Goal: Task Accomplishment & Management: Manage account settings

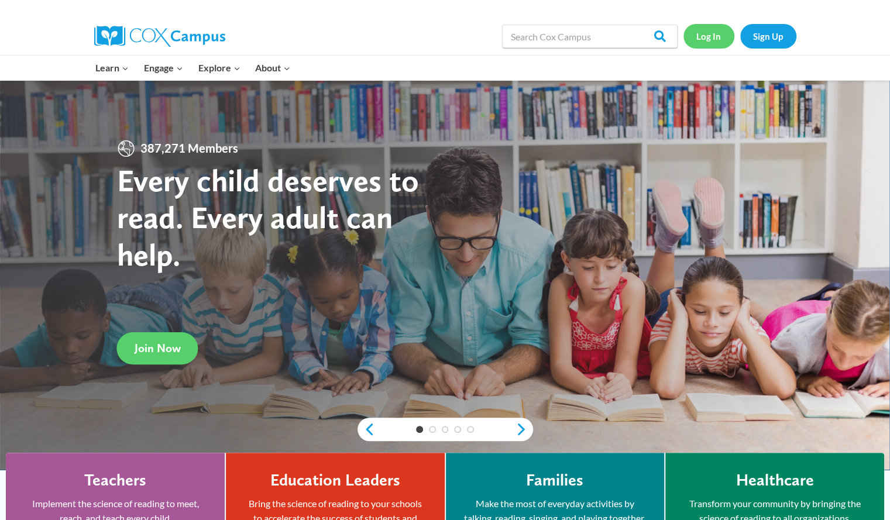
click at [712, 37] on link "Log In" at bounding box center [708, 36] width 51 height 24
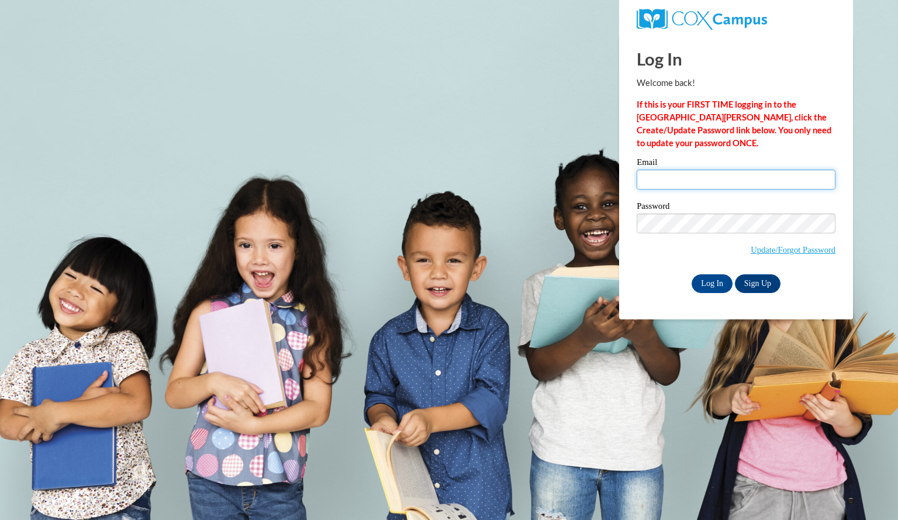
click at [704, 181] on input "Email" at bounding box center [736, 180] width 199 height 20
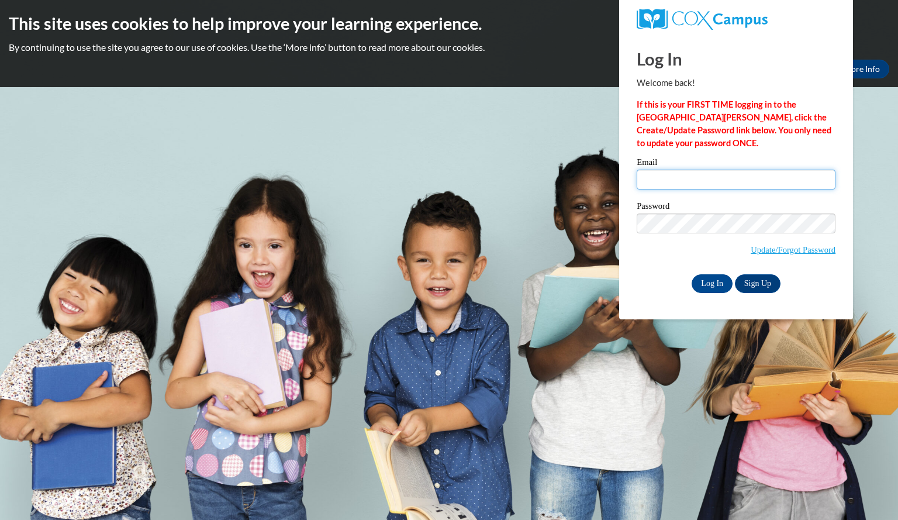
type input "finkhailey@aasd.k12.wi.us"
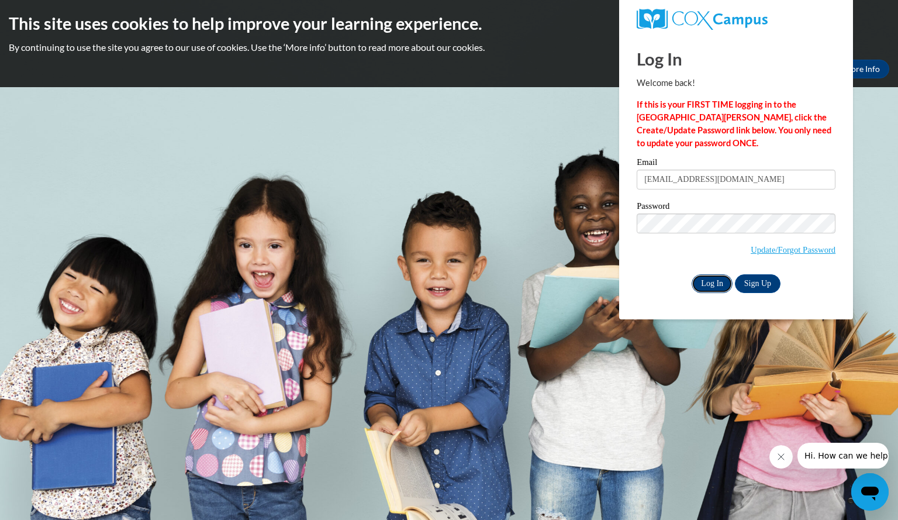
click at [717, 286] on input "Log In" at bounding box center [712, 283] width 41 height 19
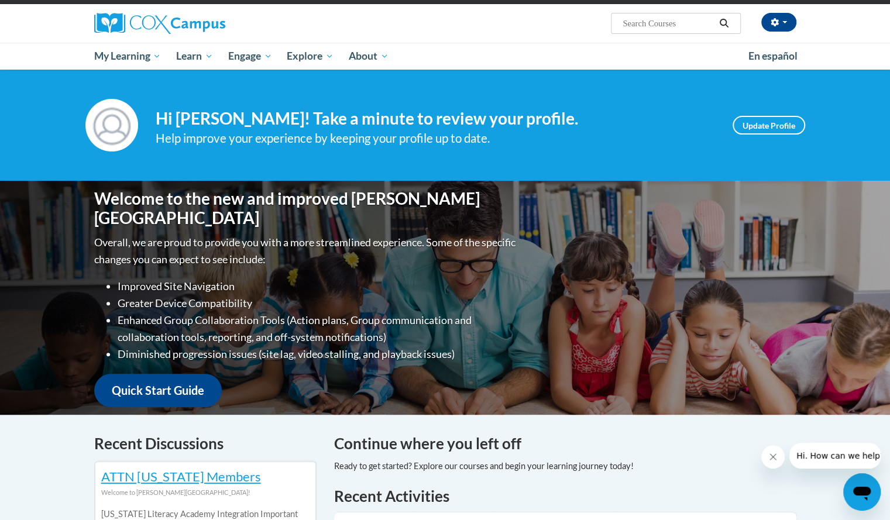
scroll to position [82, 0]
